Goal: Information Seeking & Learning: Learn about a topic

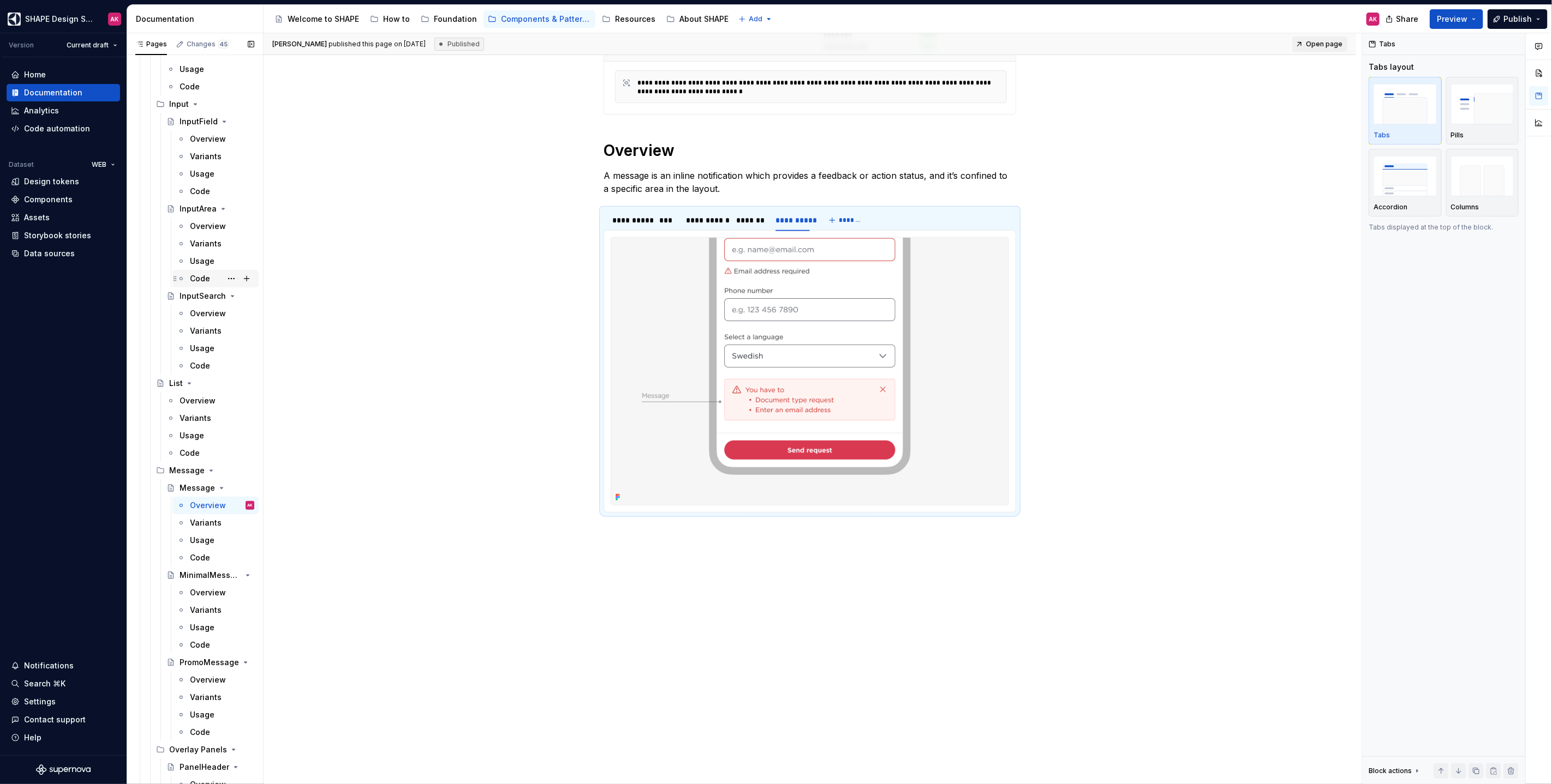
scroll to position [2822, 0]
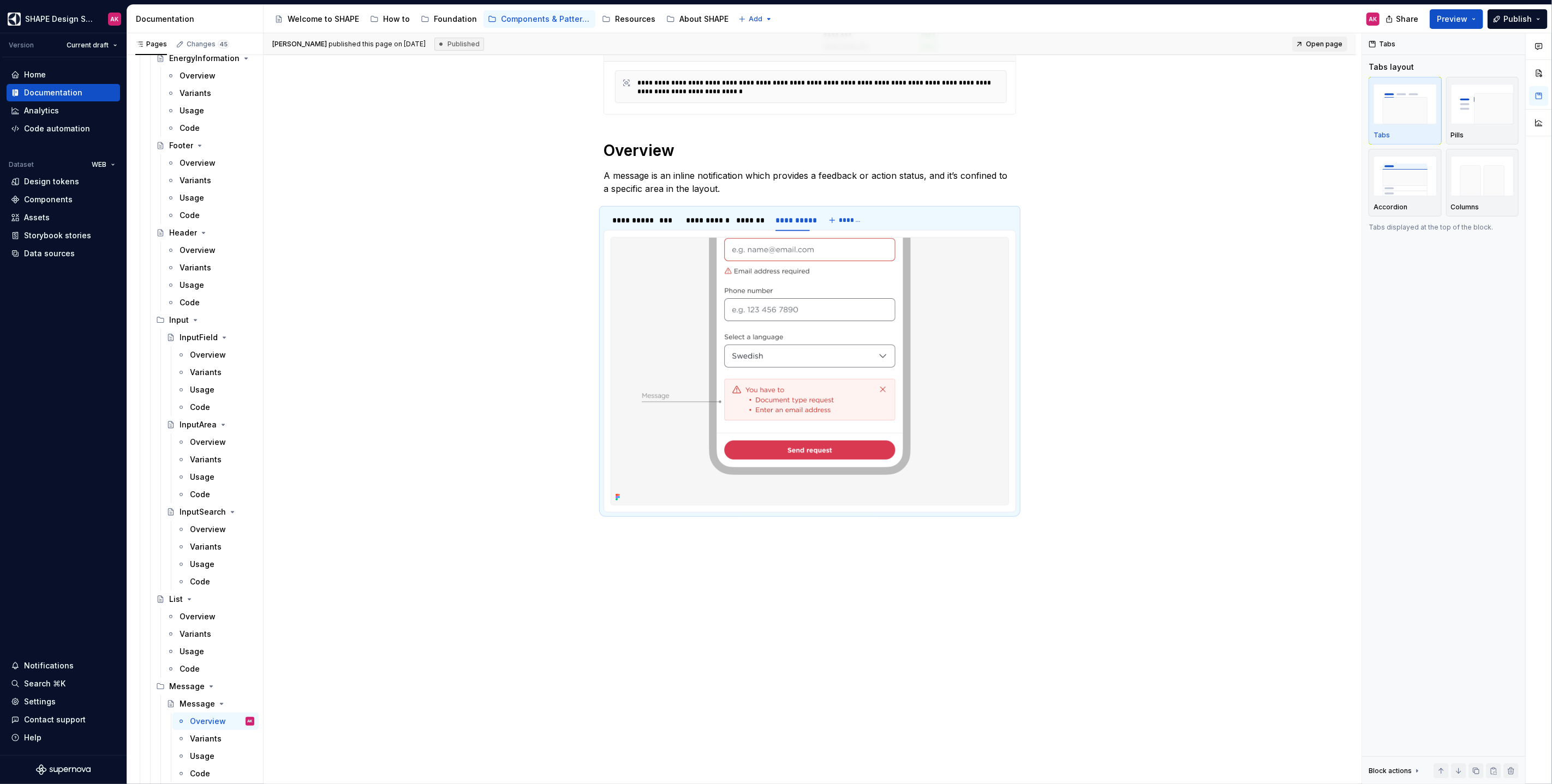
click at [189, 299] on div "Code" at bounding box center [190, 303] width 20 height 11
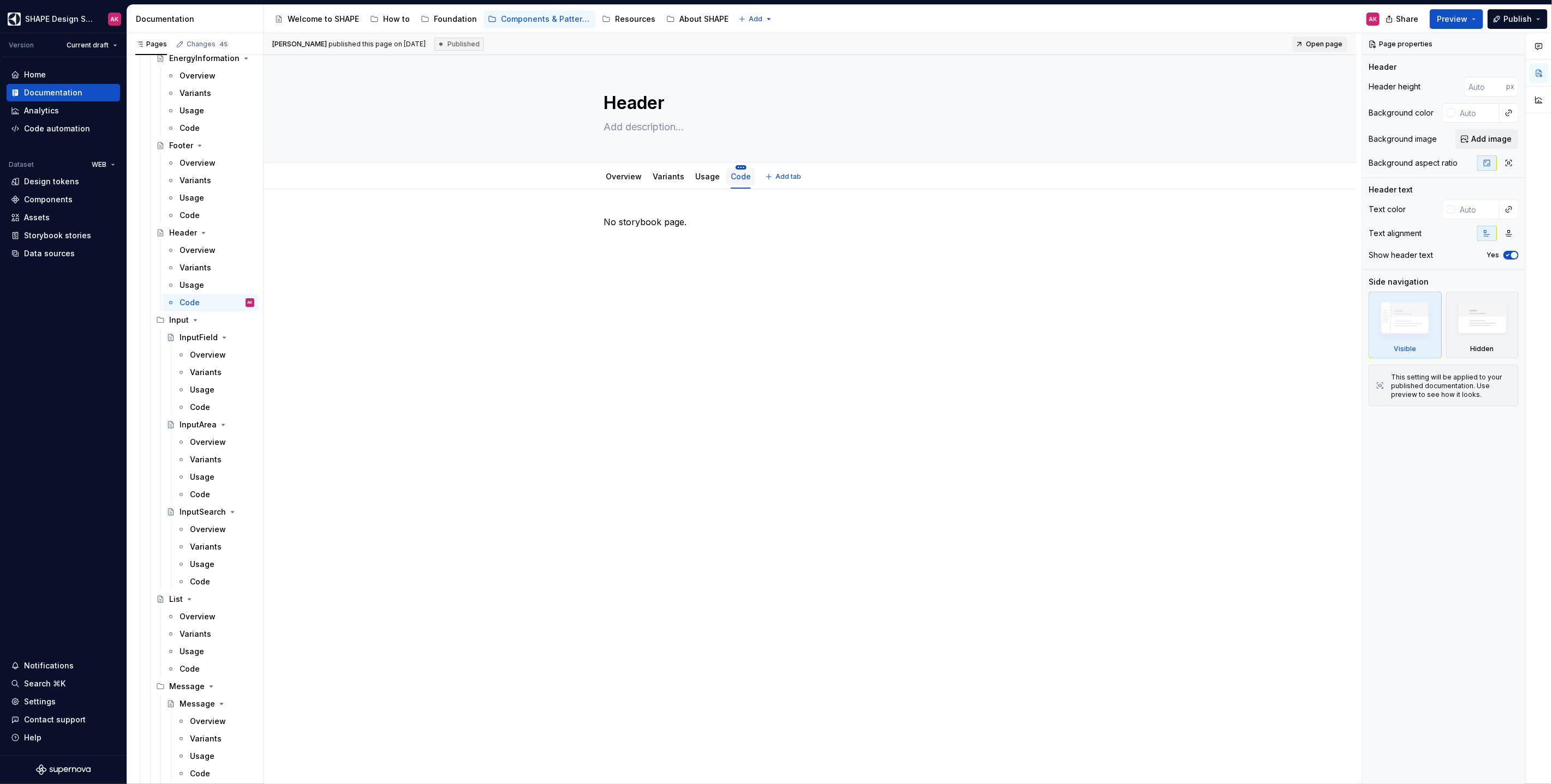
click at [739, 167] on html "SHAPE Design System AK Version Current draft Home Documentation Analytics Code …" at bounding box center [776, 392] width 1552 height 784
click at [764, 282] on div "Delete tab" at bounding box center [786, 285] width 71 height 11
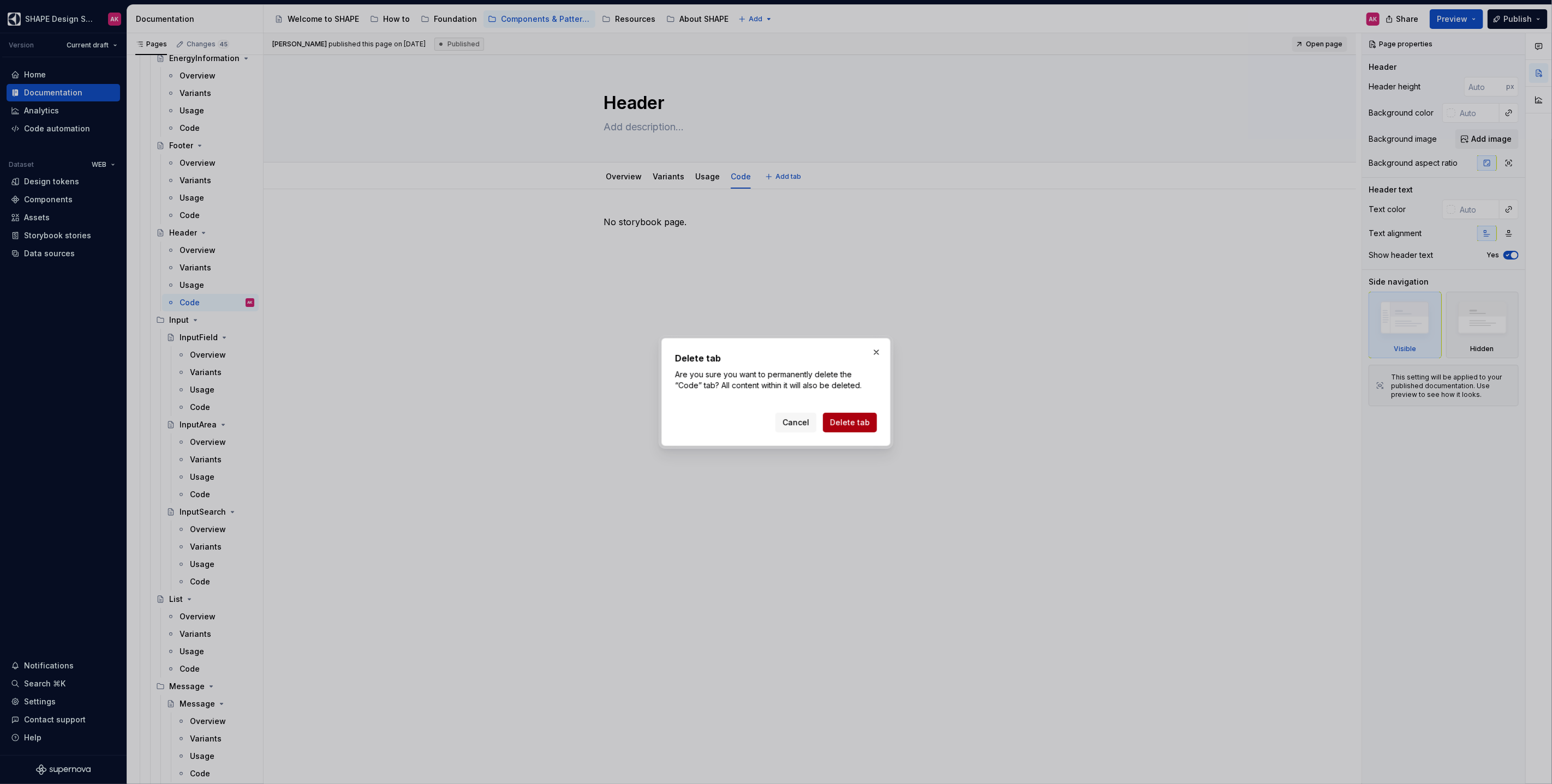
click at [843, 420] on span "Delete tab" at bounding box center [850, 423] width 40 height 11
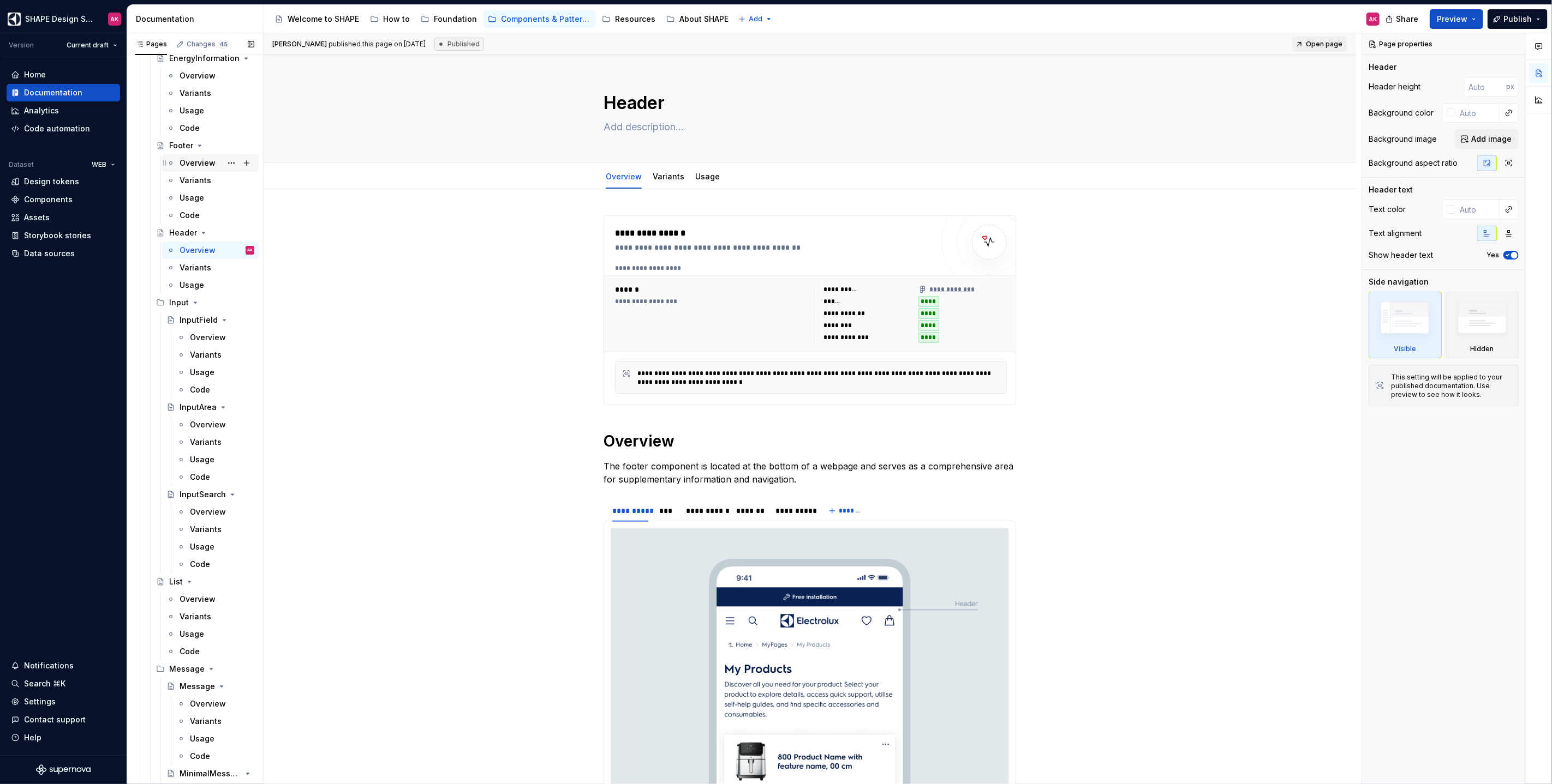
click at [186, 163] on div "Overview" at bounding box center [198, 163] width 36 height 11
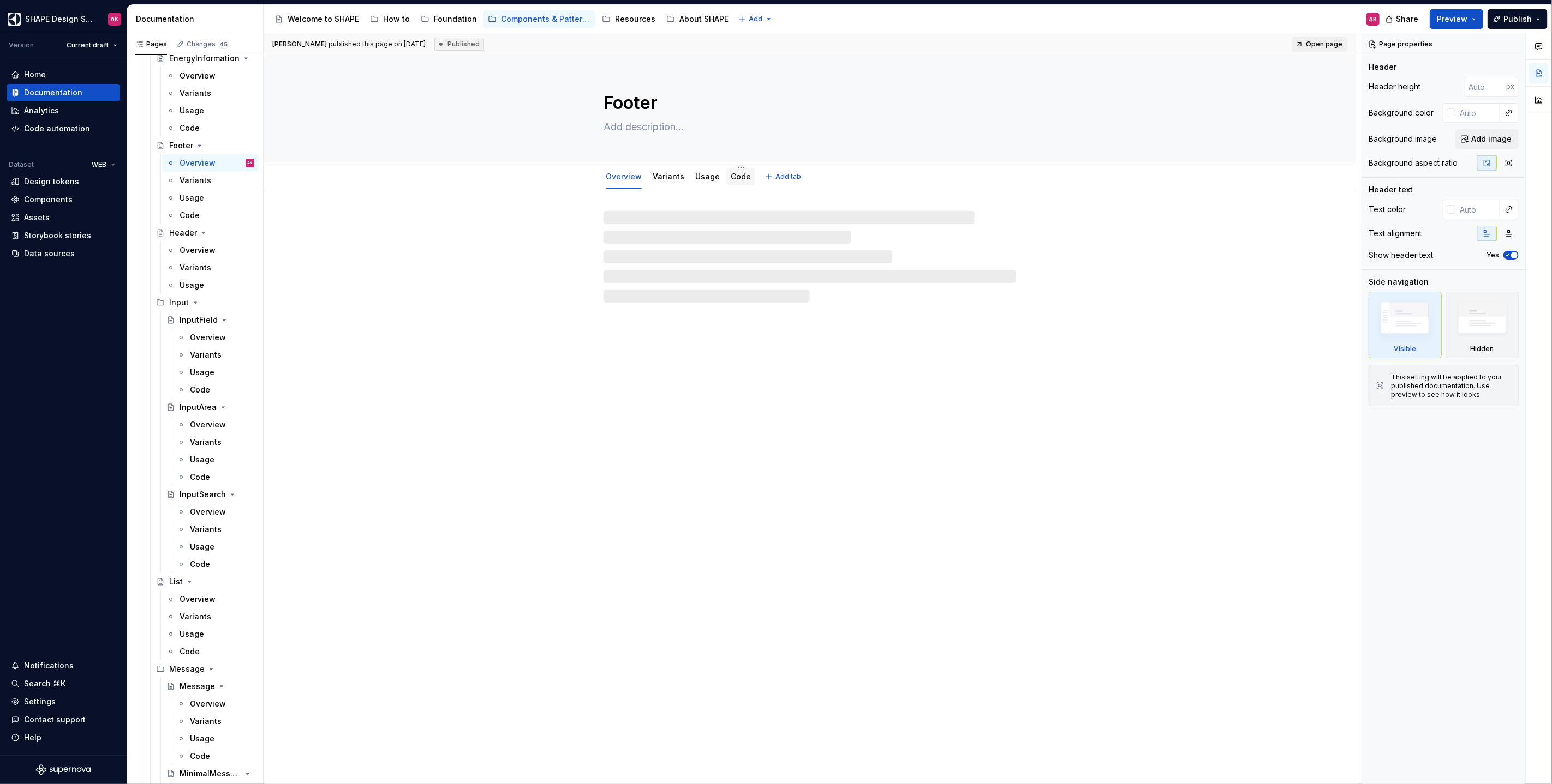
click at [732, 173] on link "Code" at bounding box center [741, 176] width 20 height 9
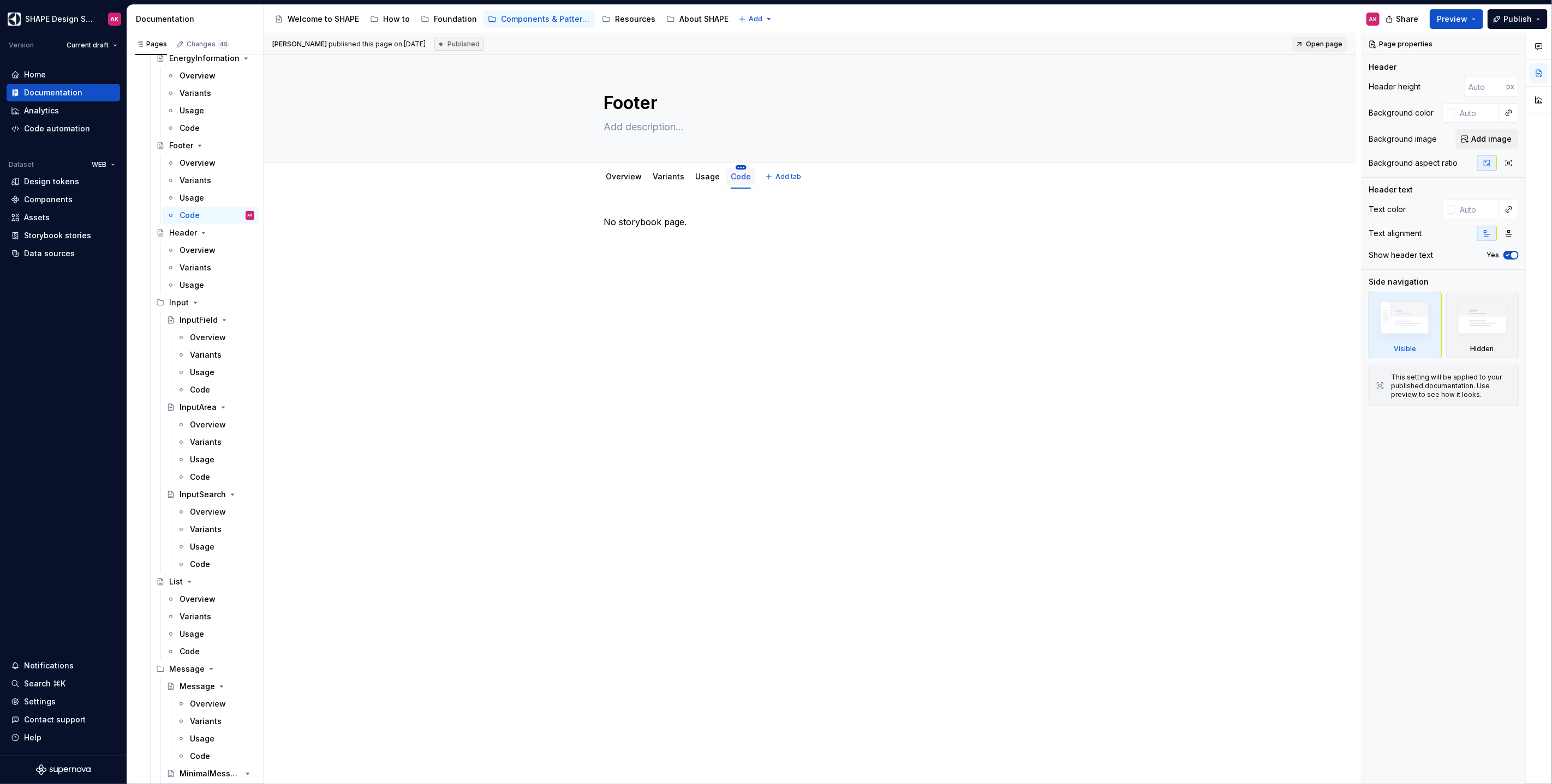
click at [736, 167] on html "SHAPE Design System AK Version Current draft Home Documentation Analytics Code …" at bounding box center [776, 392] width 1552 height 784
click at [762, 285] on div "Delete tab" at bounding box center [786, 285] width 71 height 11
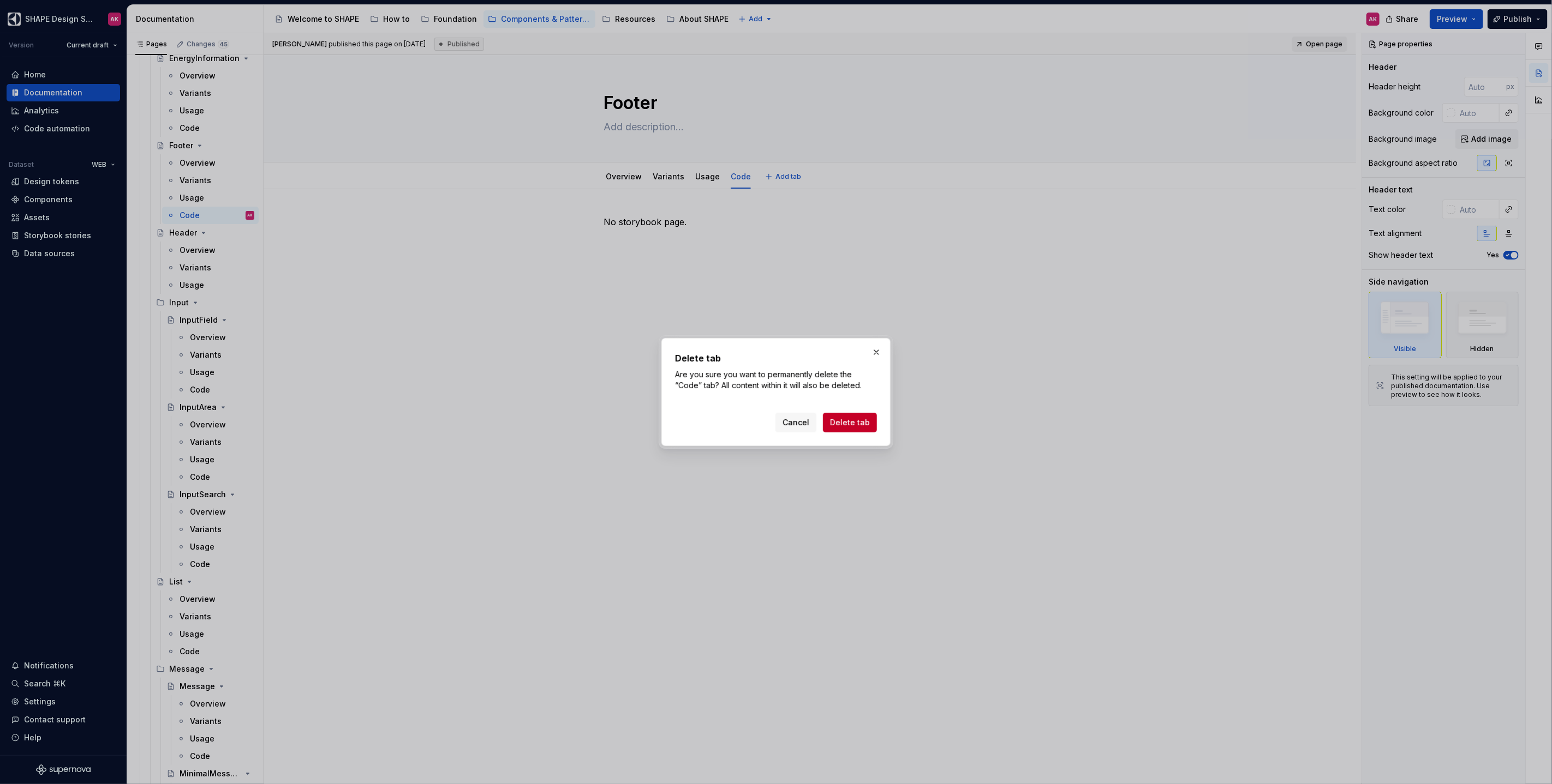
click at [853, 417] on span "Delete tab" at bounding box center [850, 423] width 40 height 11
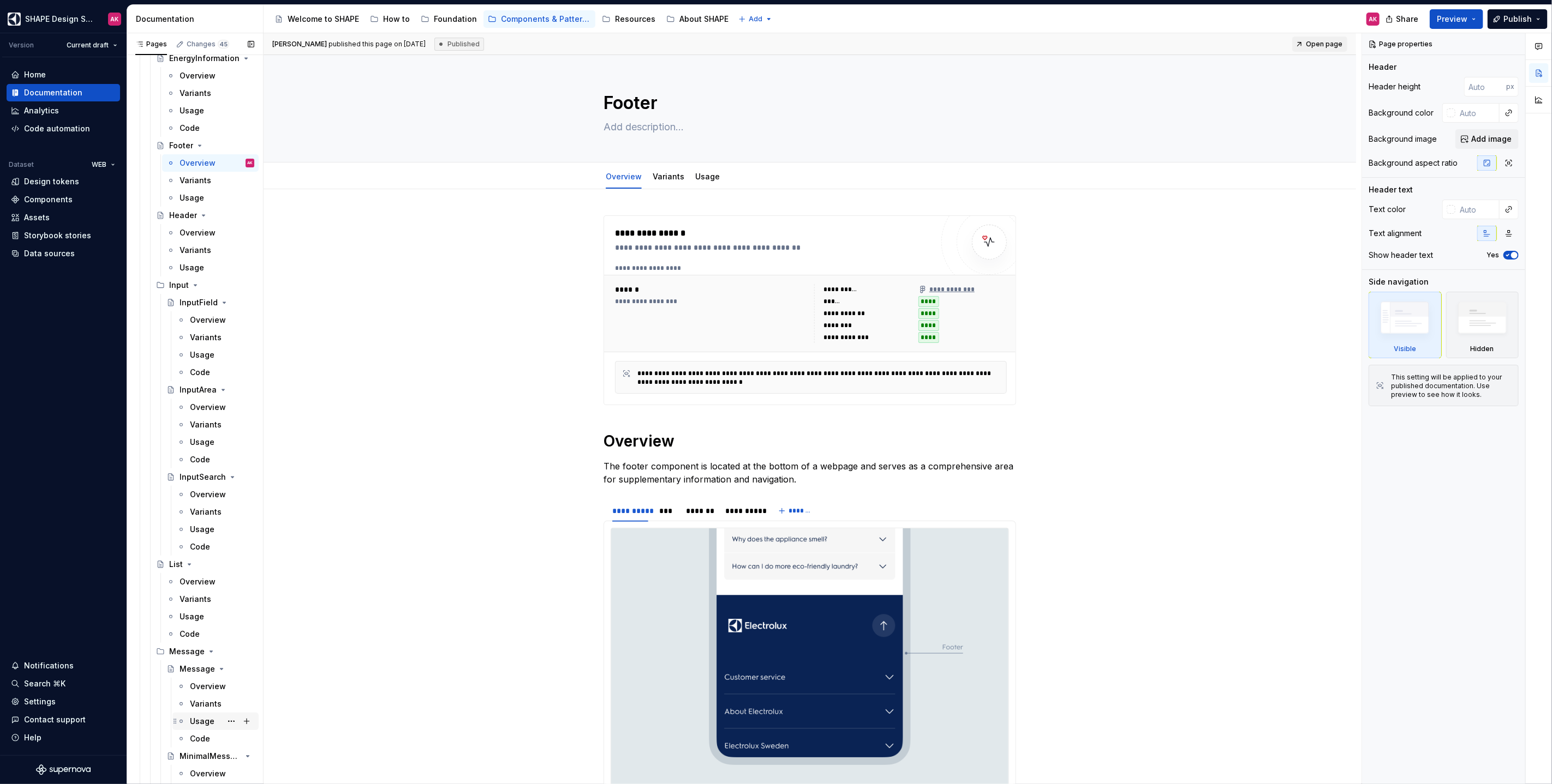
scroll to position [3184, 0]
click at [204, 742] on div "Code" at bounding box center [200, 744] width 20 height 11
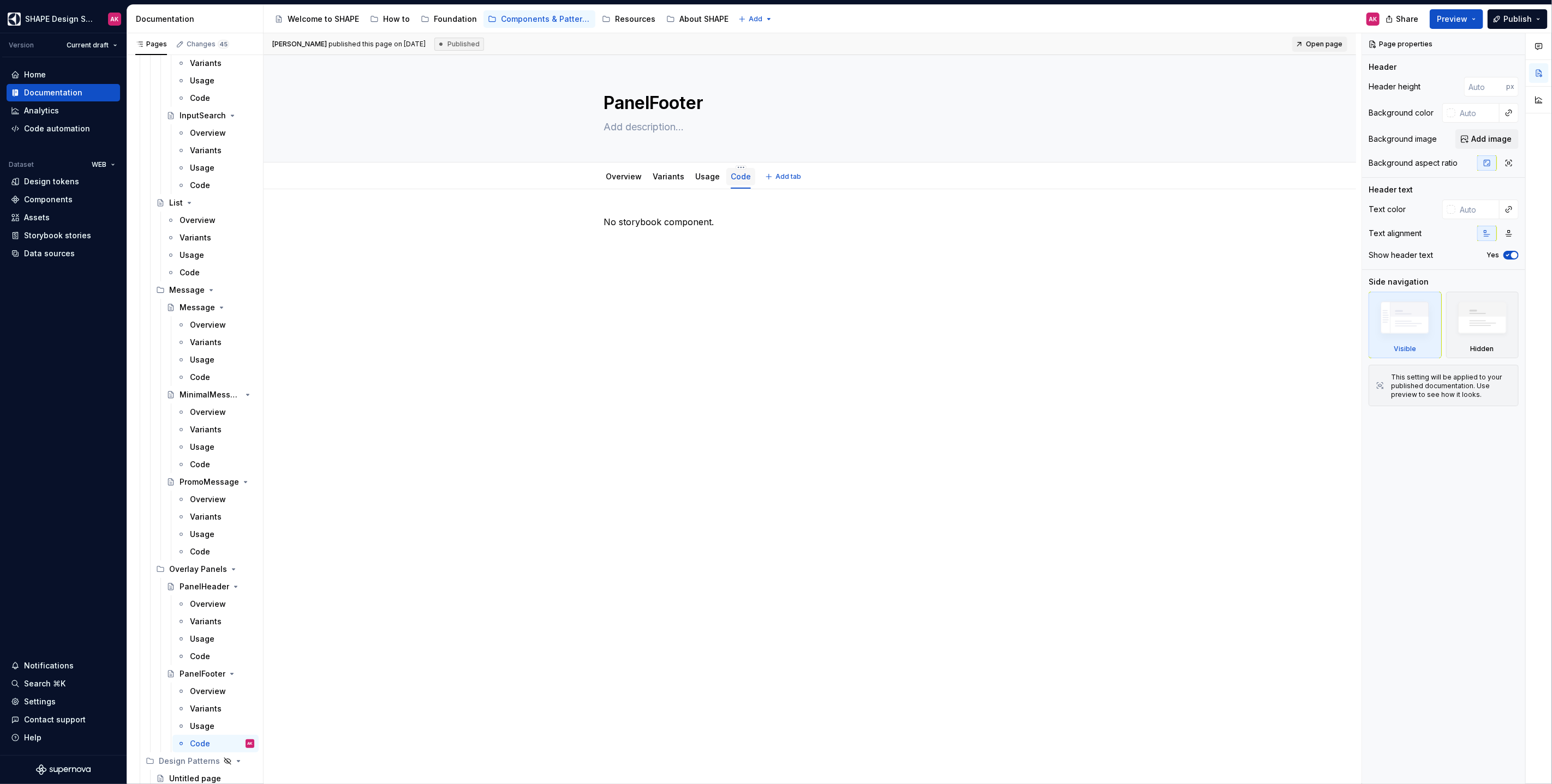
click at [735, 169] on div "Code" at bounding box center [741, 176] width 29 height 17
click at [736, 166] on html "SHAPE Design System AK Version Current draft Home Documentation Analytics Code …" at bounding box center [776, 392] width 1552 height 784
click at [757, 282] on div "Delete tab" at bounding box center [786, 285] width 71 height 11
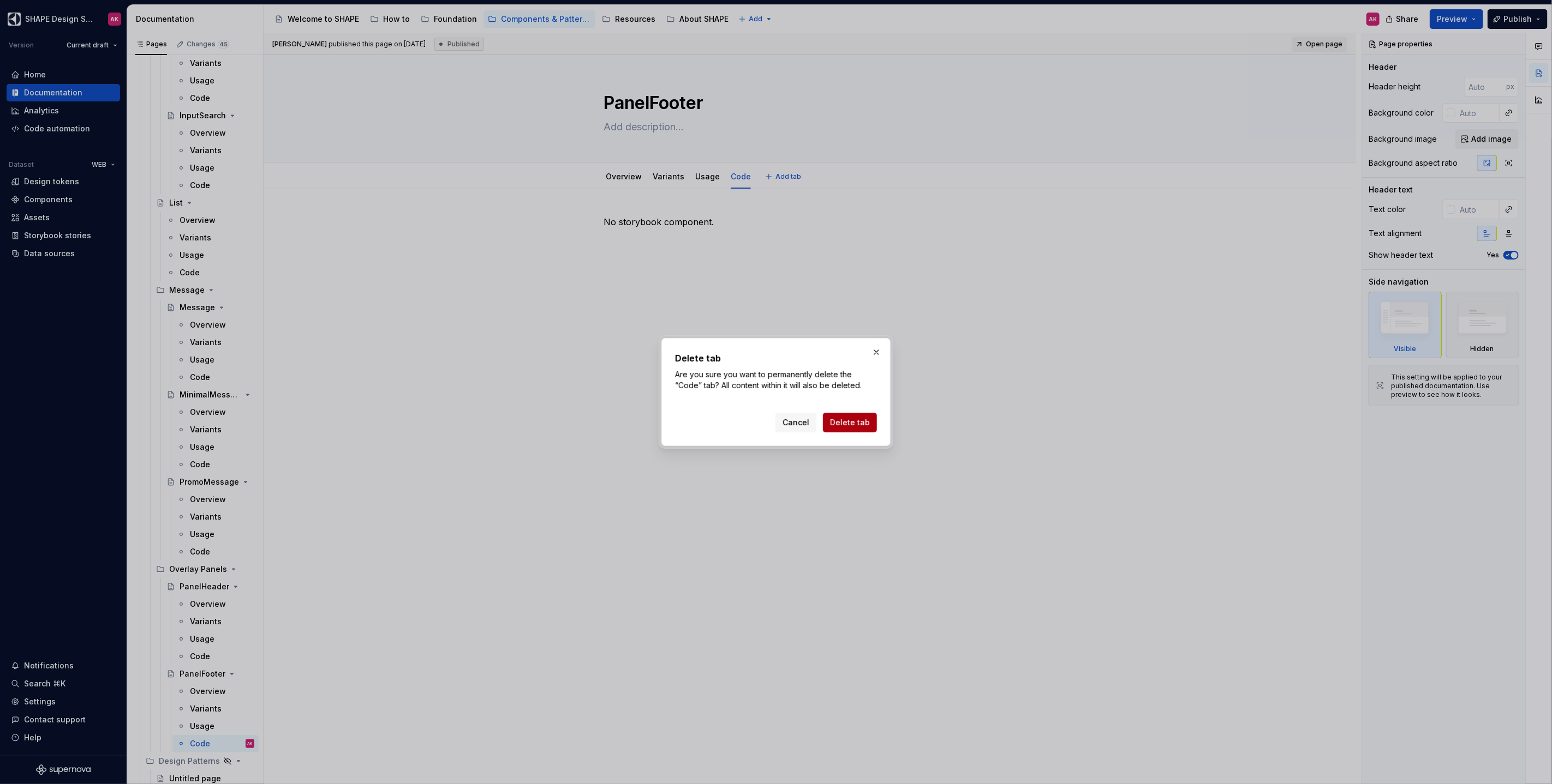
click at [863, 422] on span "Delete tab" at bounding box center [850, 423] width 40 height 11
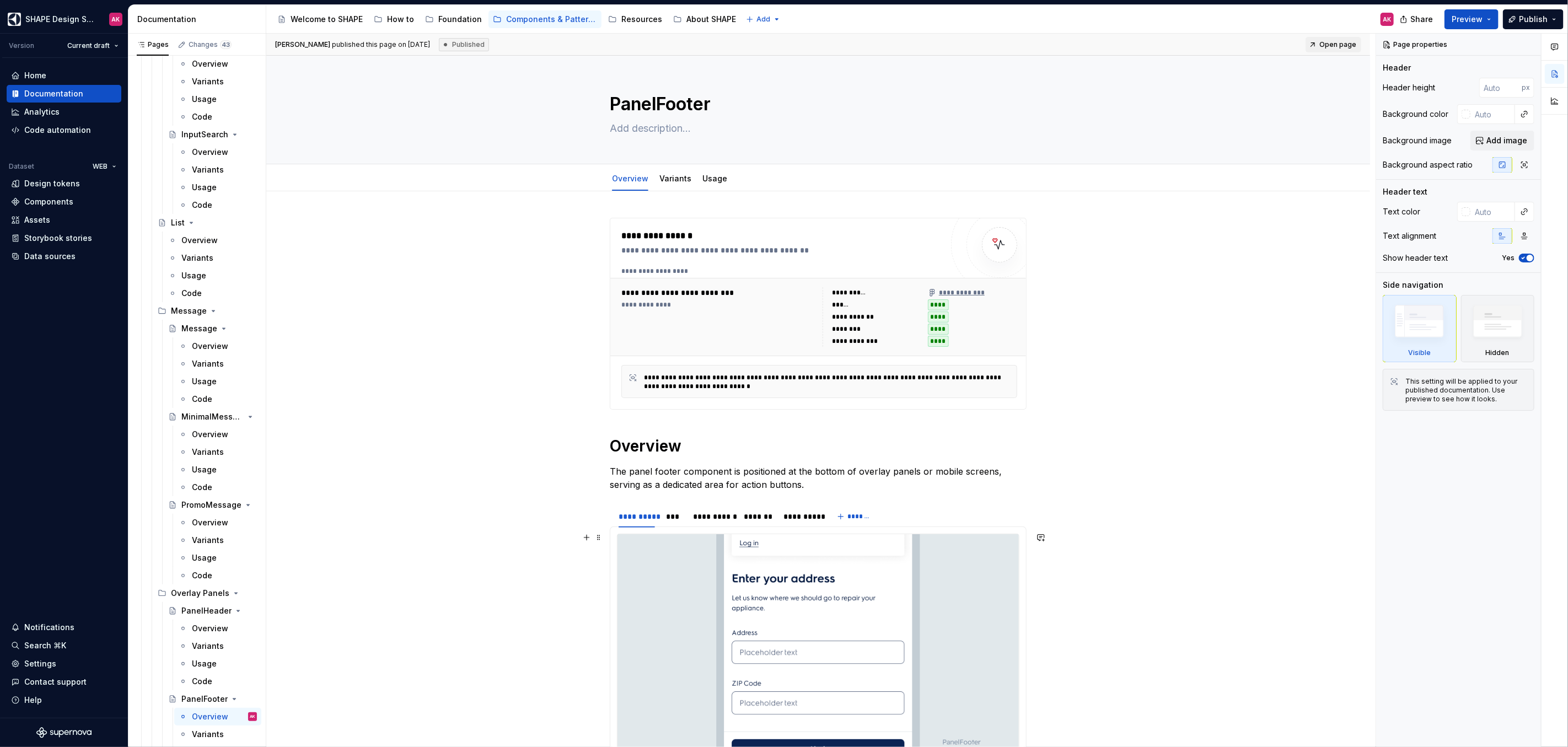
scroll to position [3219, 0]
type textarea "*"
